Goal: Task Accomplishment & Management: Manage account settings

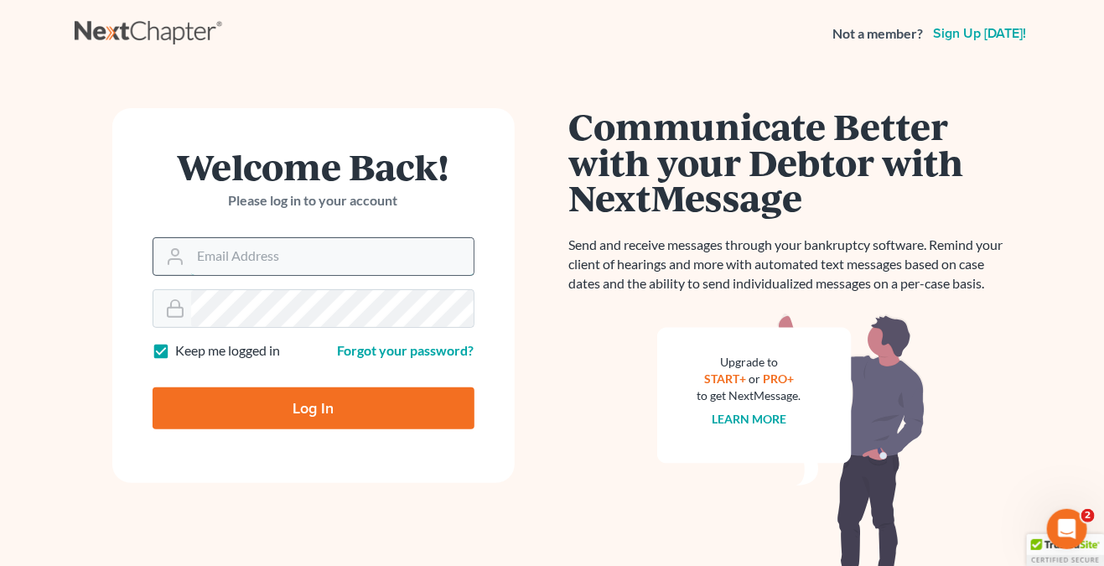
click at [293, 246] on input "Email Address" at bounding box center [332, 256] width 282 height 37
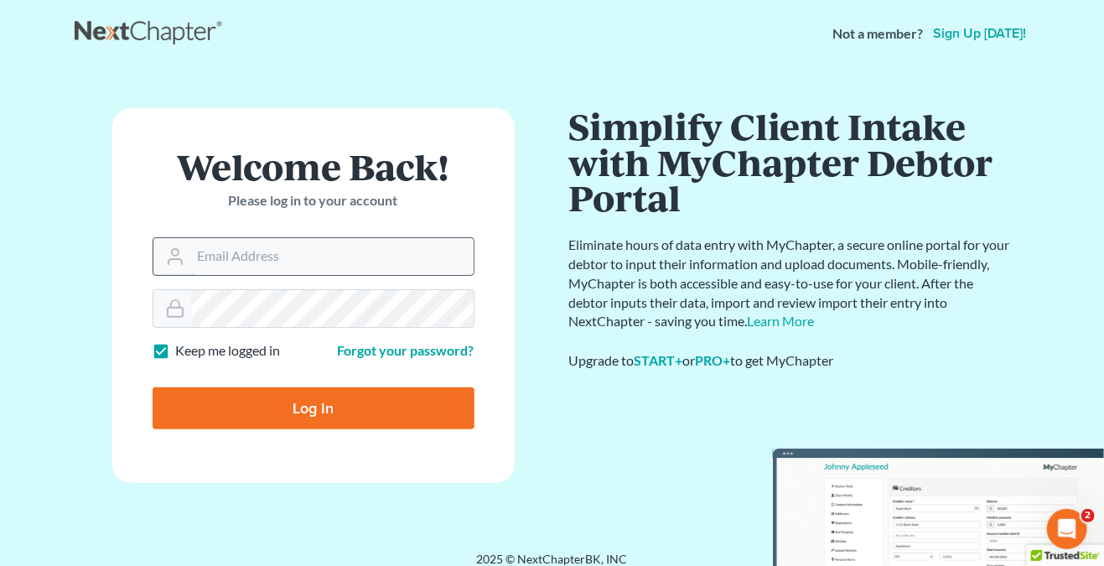
type input "THALIA@THALIARADEYLAW.COM"
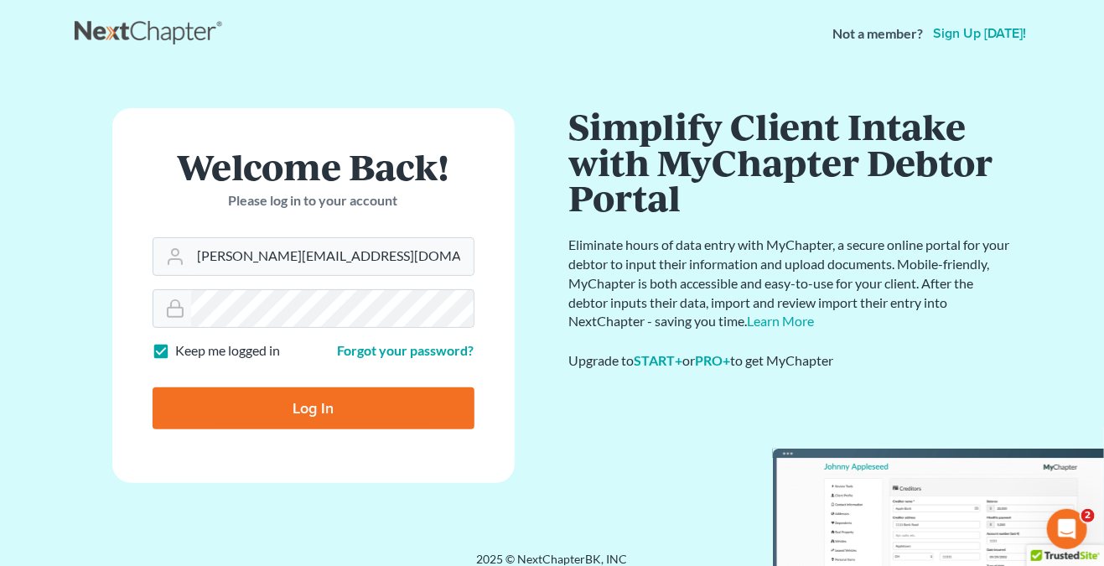
click at [339, 411] on input "Log In" at bounding box center [314, 408] width 322 height 42
type input "Thinking..."
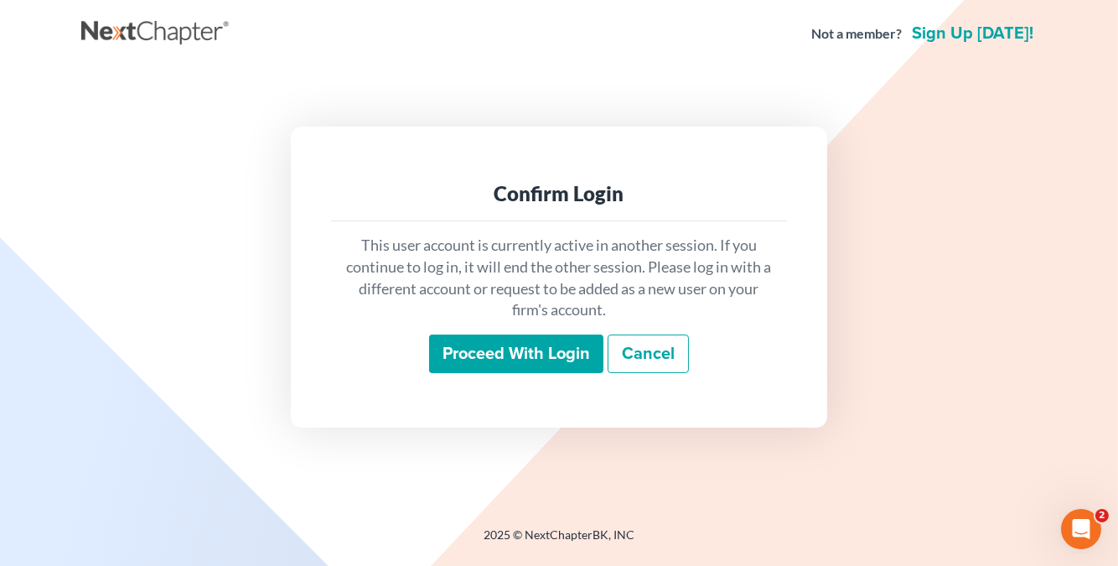
click at [533, 347] on input "Proceed with login" at bounding box center [516, 353] width 174 height 39
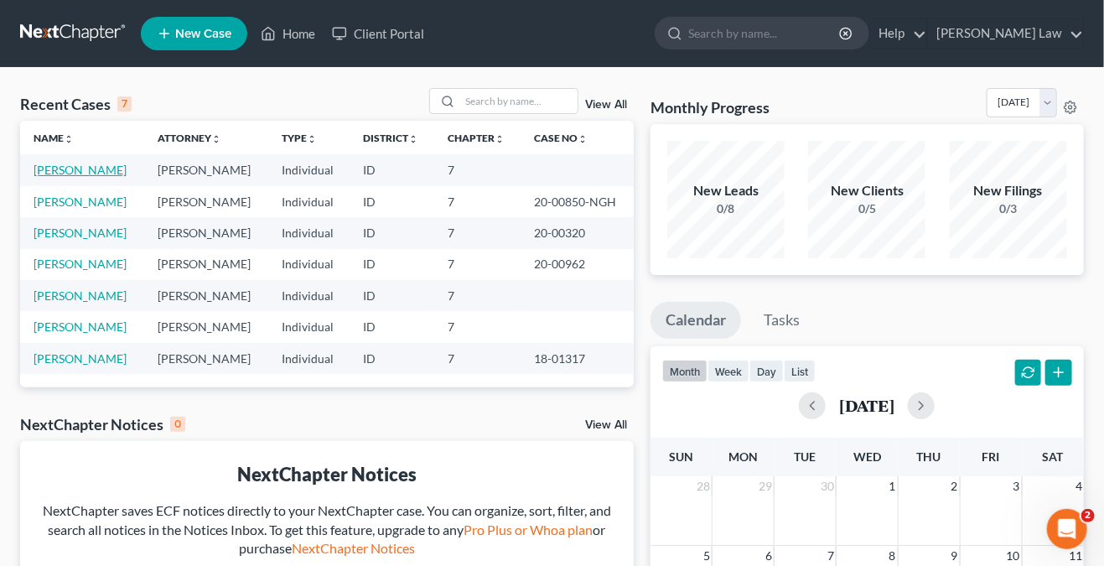
click at [48, 165] on link "[PERSON_NAME]" at bounding box center [80, 170] width 93 height 14
select select "0"
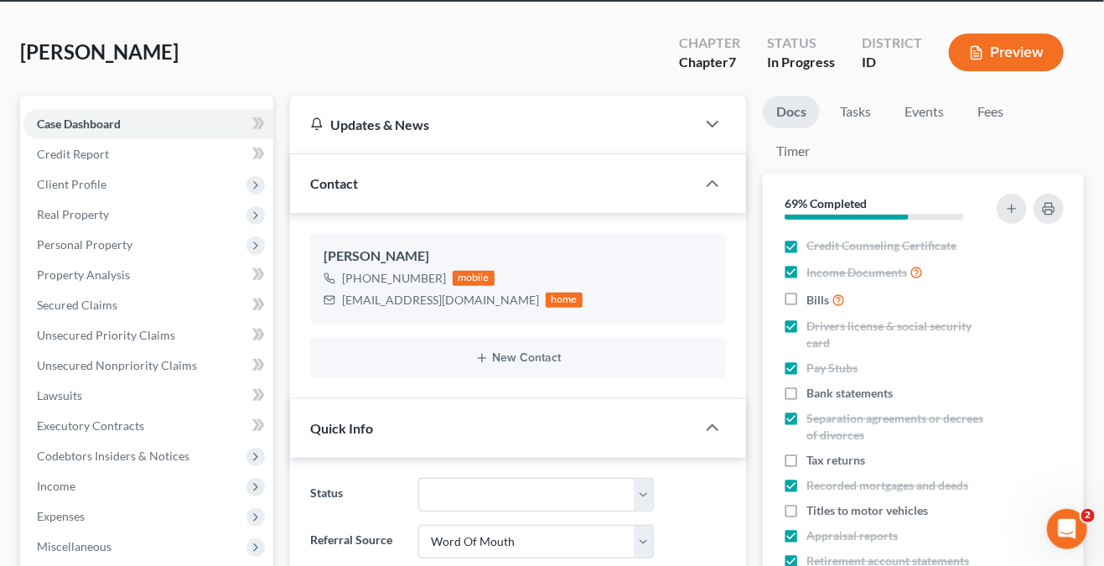
scroll to position [168, 0]
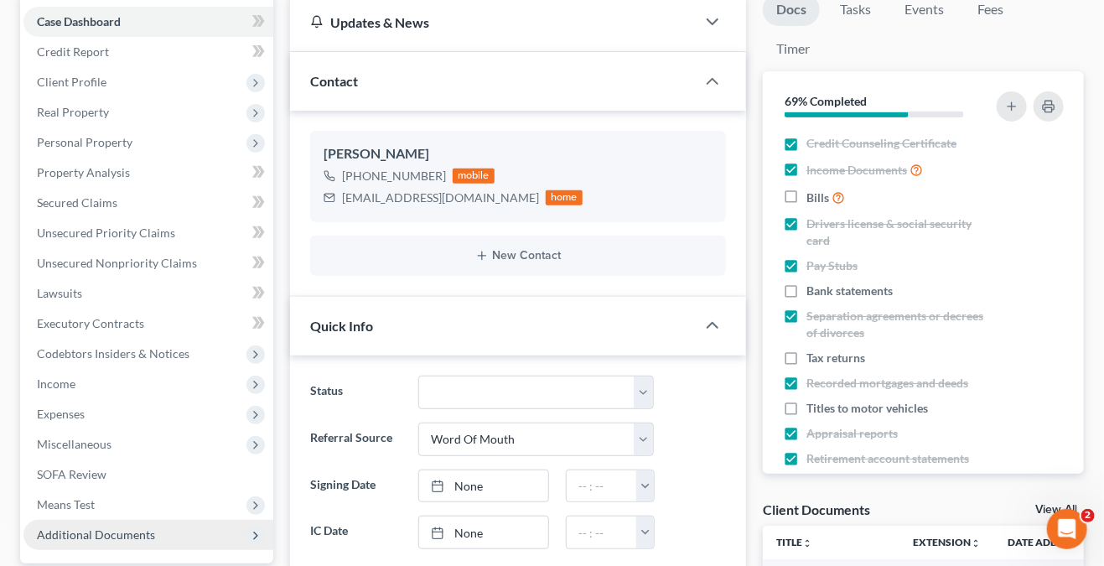
click at [159, 533] on span "Additional Documents" at bounding box center [148, 535] width 250 height 30
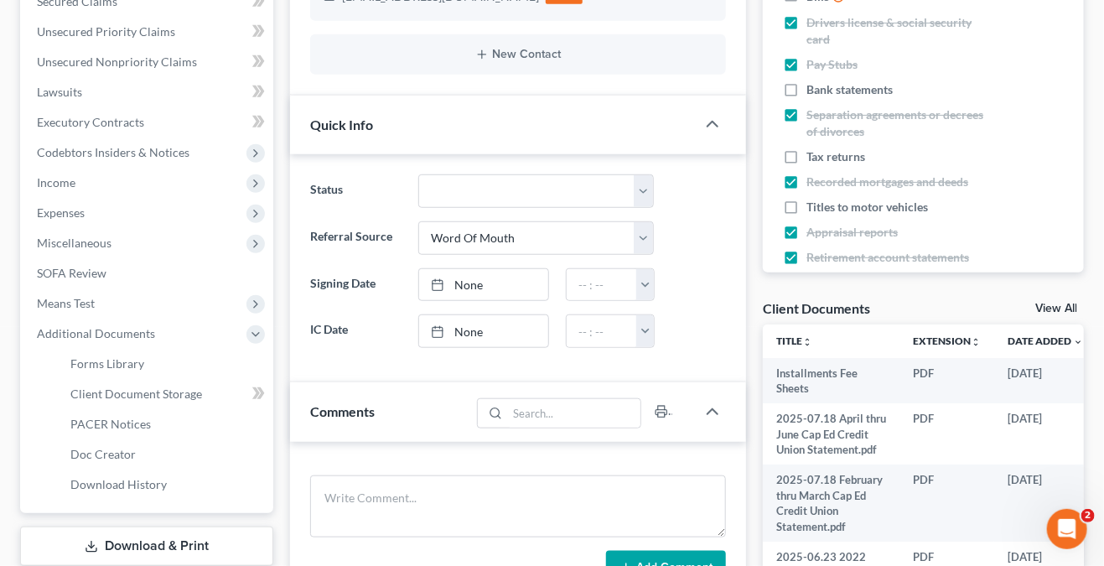
scroll to position [503, 0]
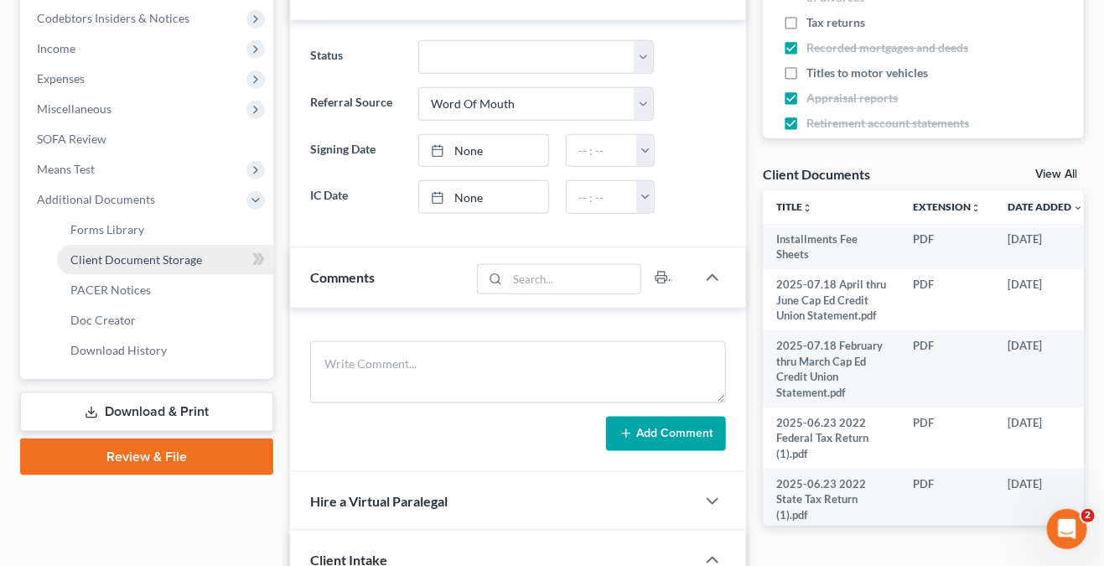
click at [203, 257] on link "Client Document Storage" at bounding box center [165, 260] width 216 height 30
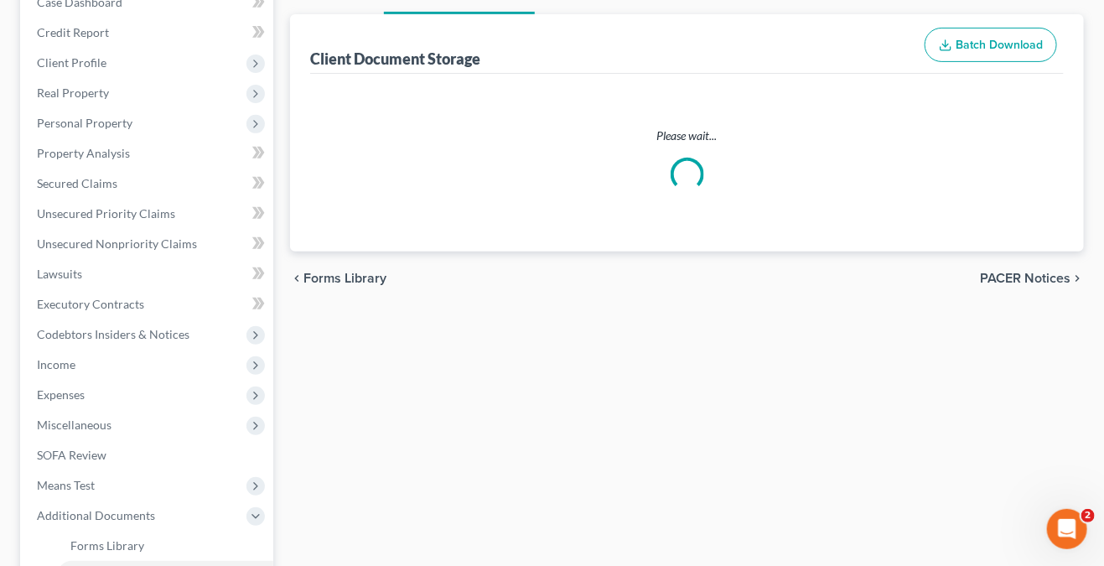
select select "5"
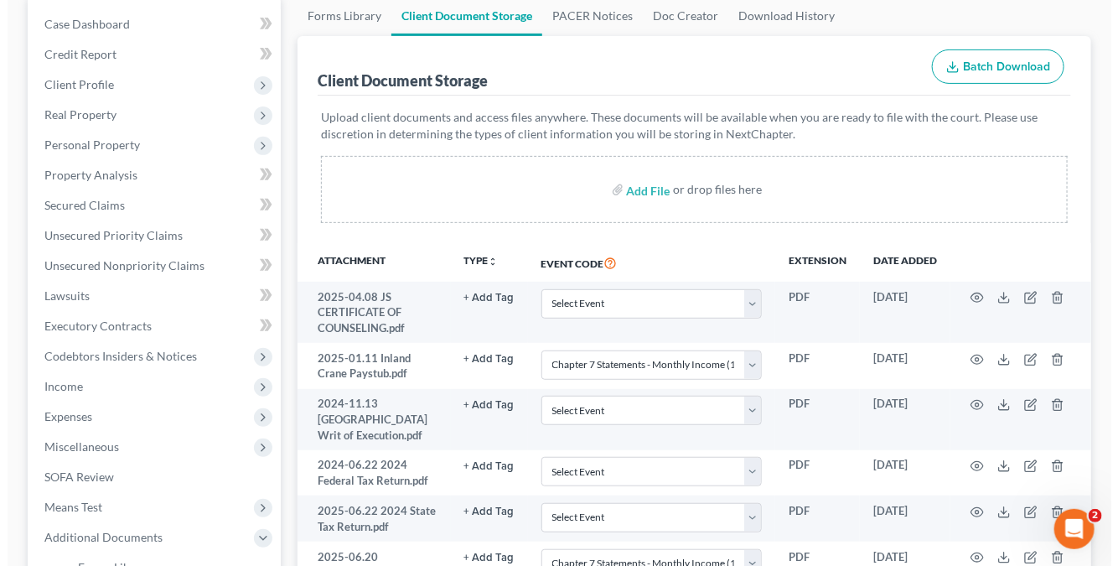
scroll to position [168, 0]
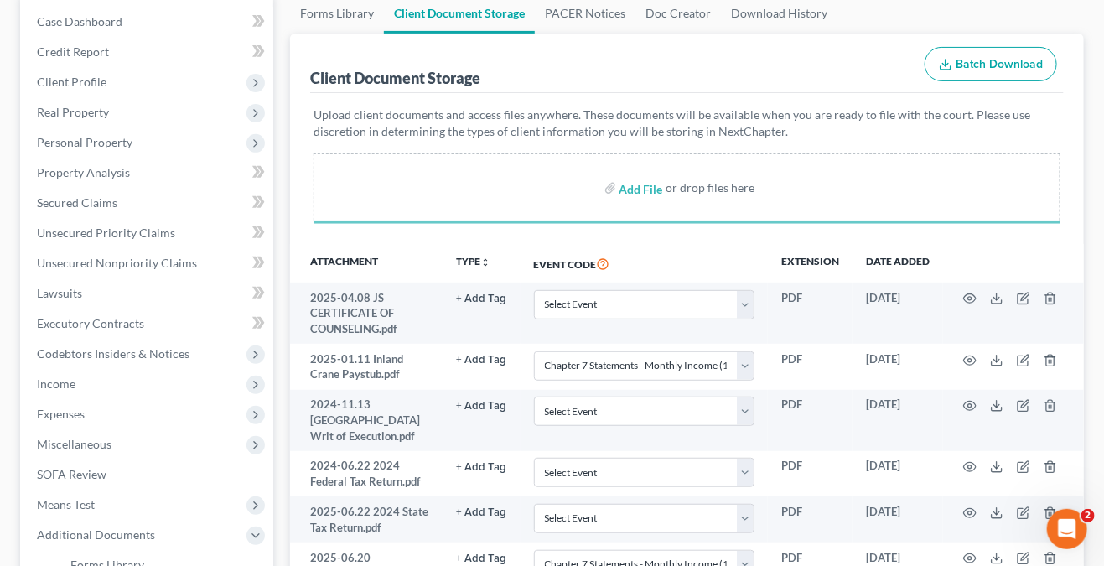
select select "5"
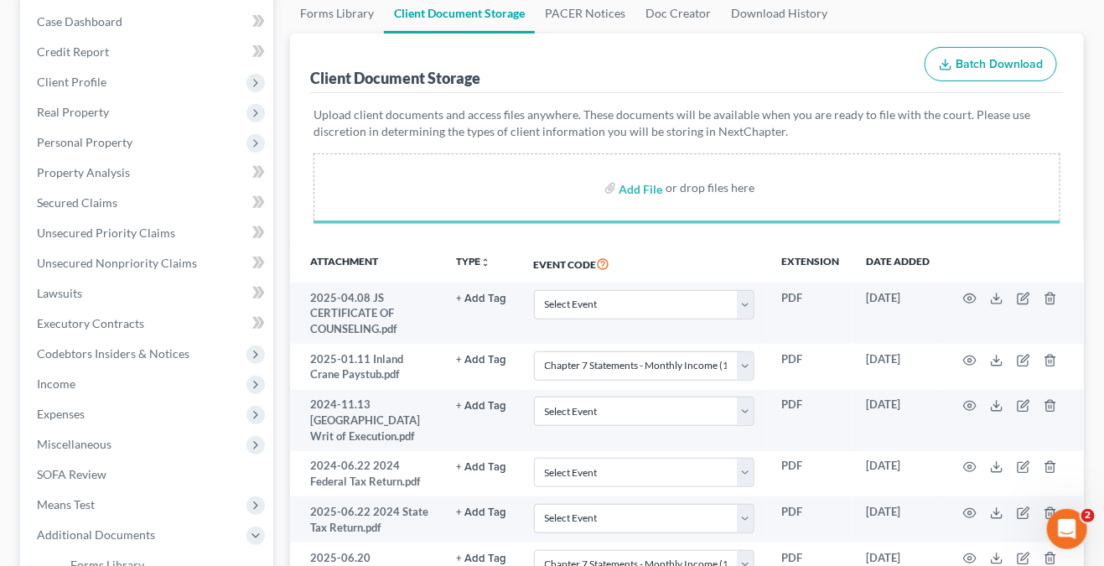
select select "5"
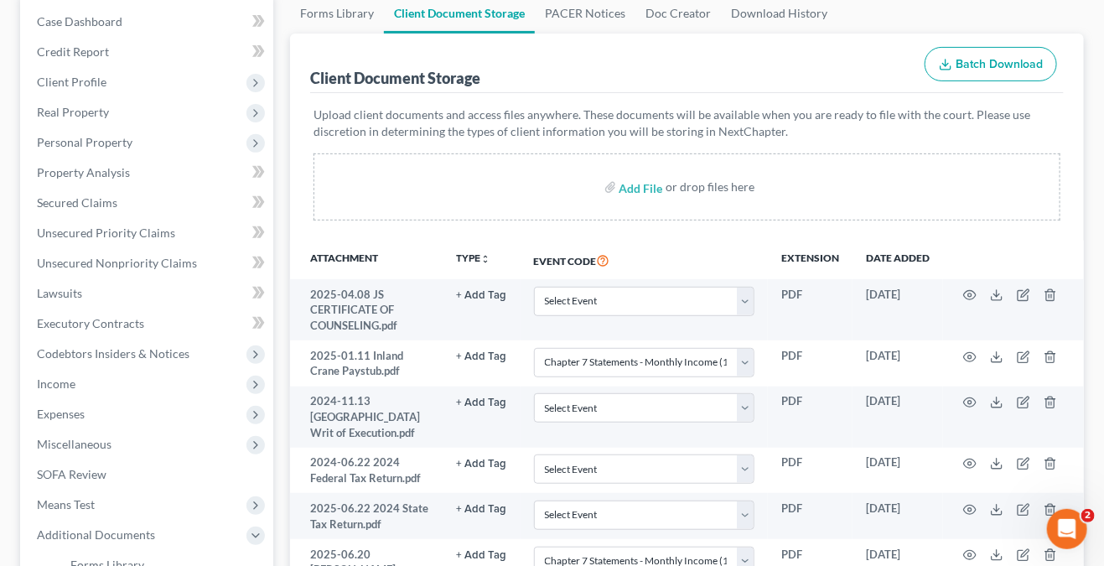
select select "5"
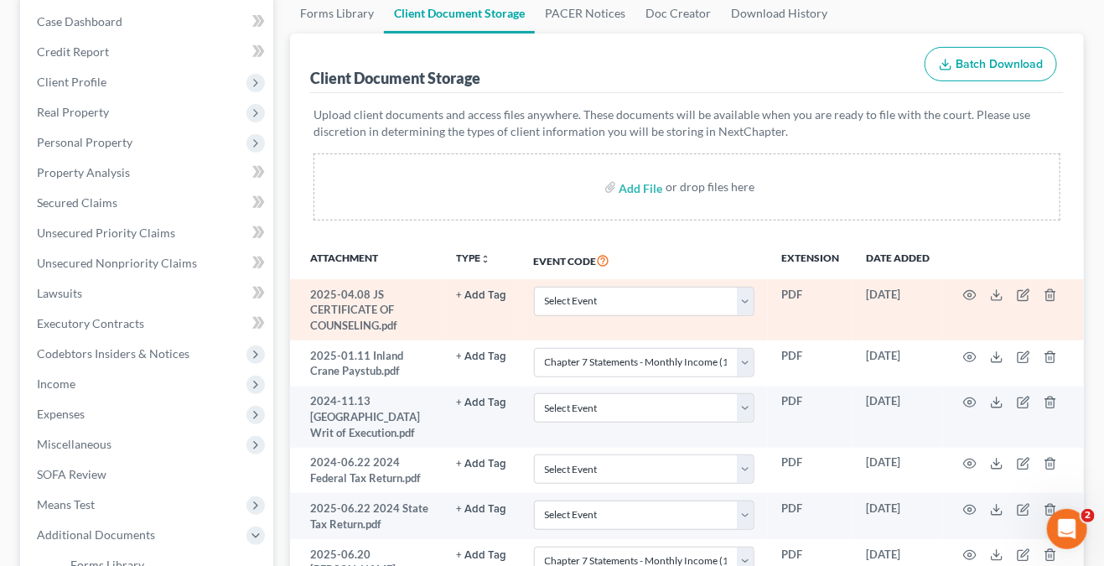
click at [375, 314] on td "2025-04.08 JS CERTIFICATE OF COUNSELING.pdf" at bounding box center [366, 309] width 153 height 61
click at [976, 296] on icon "button" at bounding box center [969, 294] width 13 height 13
